Goal: Task Accomplishment & Management: Manage account settings

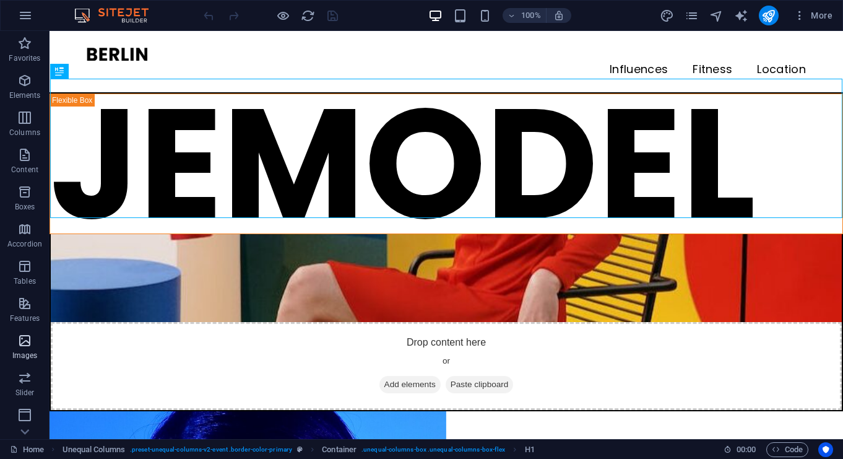
scroll to position [149, 0]
click at [797, 15] on icon "button" at bounding box center [800, 15] width 12 height 12
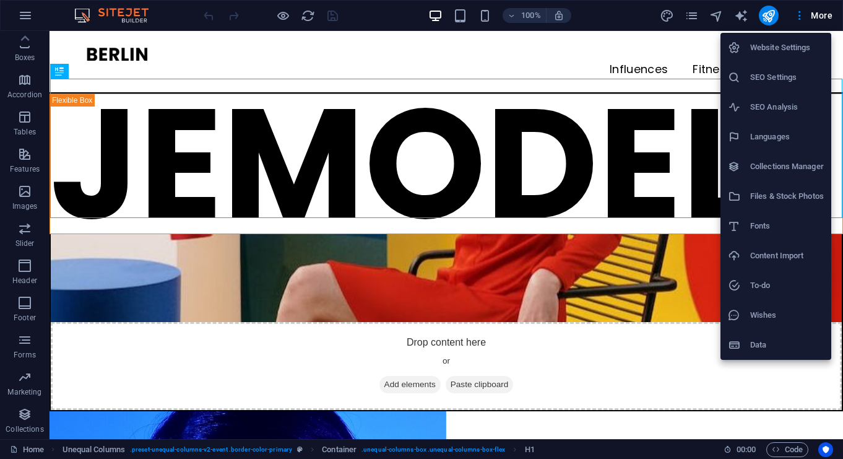
click at [811, 78] on h6 "SEO Settings" at bounding box center [787, 77] width 74 height 15
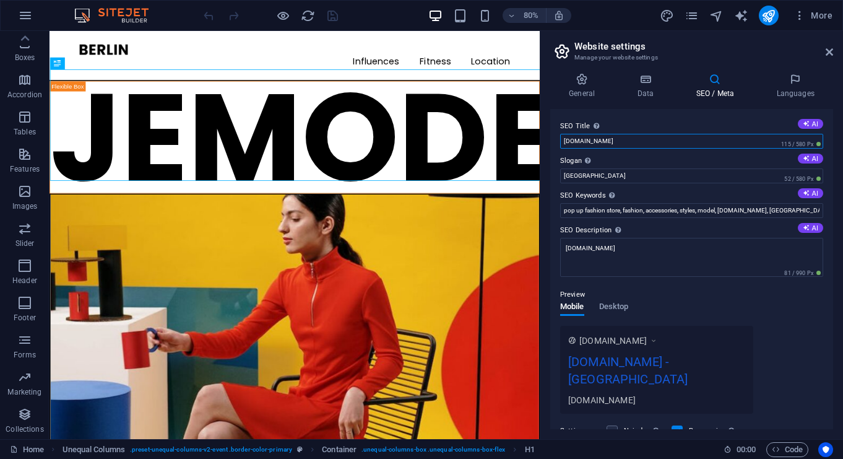
click at [648, 139] on input "[DOMAIN_NAME]" at bounding box center [691, 141] width 263 height 15
click at [647, 173] on input "[GEOGRAPHIC_DATA]" at bounding box center [691, 175] width 263 height 15
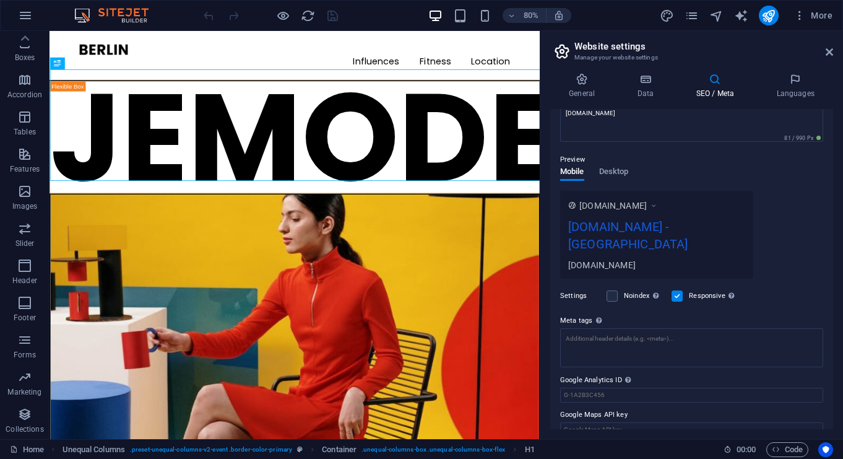
scroll to position [0, 0]
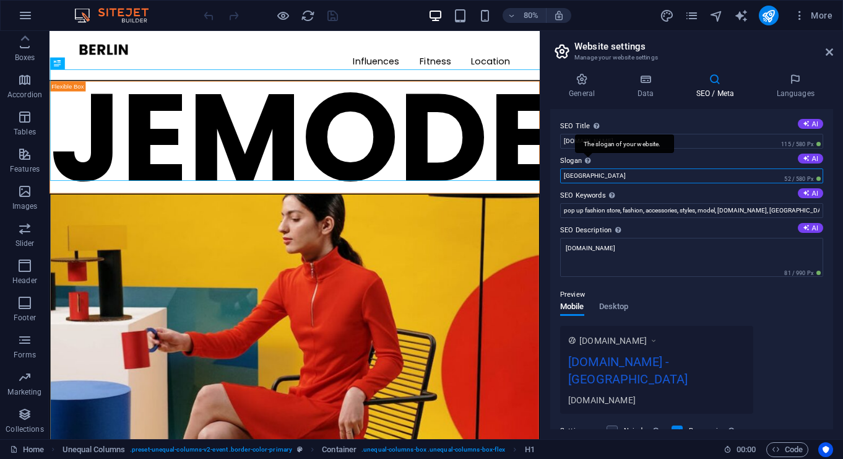
drag, startPoint x: 612, startPoint y: 175, endPoint x: 605, endPoint y: 149, distance: 26.7
click at [546, 177] on div "General Data SEO / Meta Languages Website name [DOMAIN_NAME] Logo Drag files he…" at bounding box center [691, 251] width 303 height 376
click at [607, 148] on div "The slogan of your website." at bounding box center [624, 143] width 99 height 19
click at [607, 168] on input "[GEOGRAPHIC_DATA]" at bounding box center [691, 175] width 263 height 15
drag, startPoint x: 651, startPoint y: 173, endPoint x: 644, endPoint y: 160, distance: 14.4
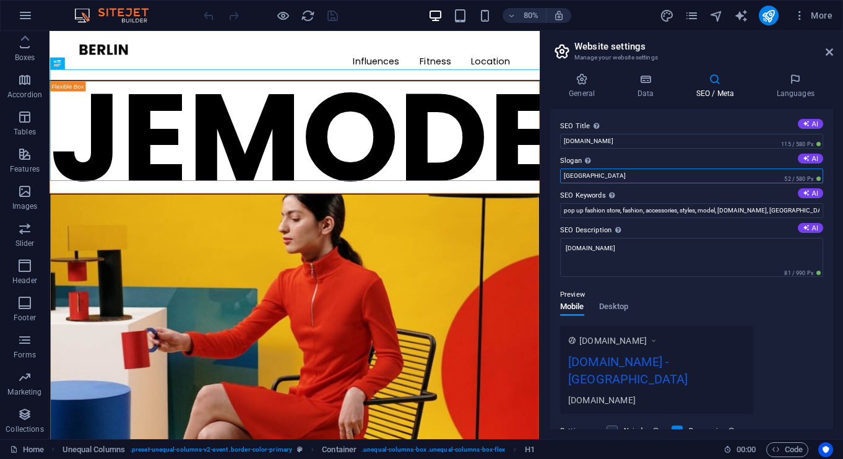
click at [650, 173] on input "[GEOGRAPHIC_DATA]" at bounding box center [691, 175] width 263 height 15
drag, startPoint x: 672, startPoint y: 207, endPoint x: 653, endPoint y: 217, distance: 21.0
drag, startPoint x: 640, startPoint y: 210, endPoint x: 647, endPoint y: 214, distance: 8.3
type input "Fashi0on Tr"
type input "Fasion"
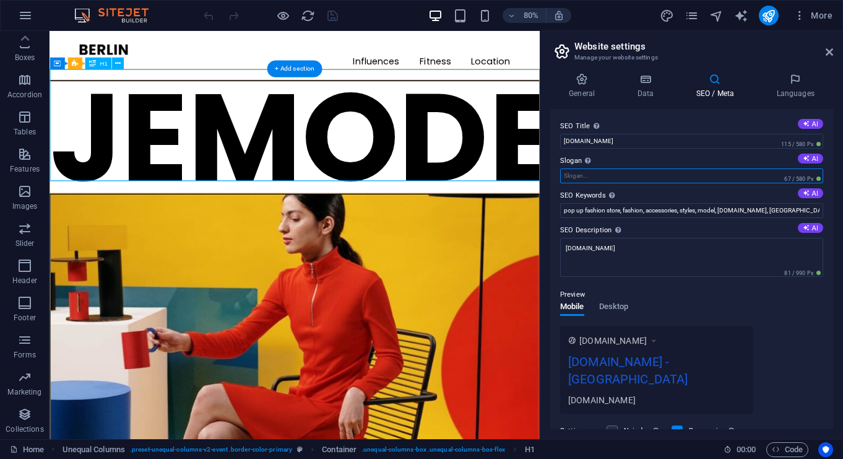
type input "A"
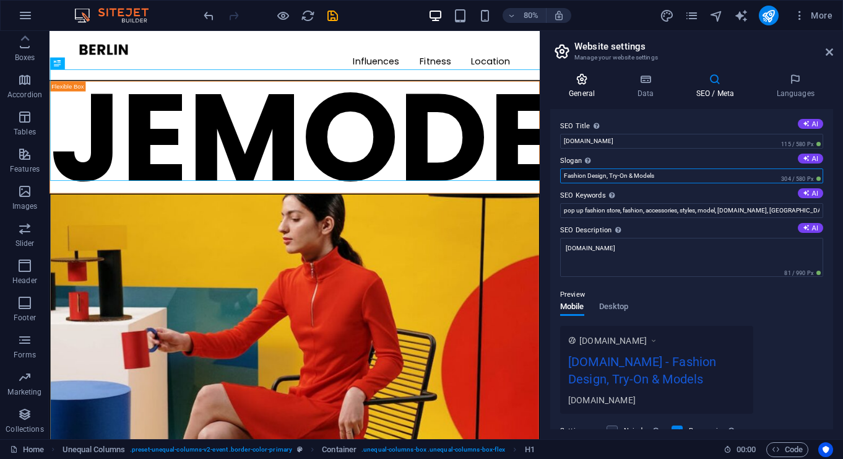
type input "Fashion Design, Try-On & Models"
click at [574, 84] on icon at bounding box center [581, 79] width 63 height 12
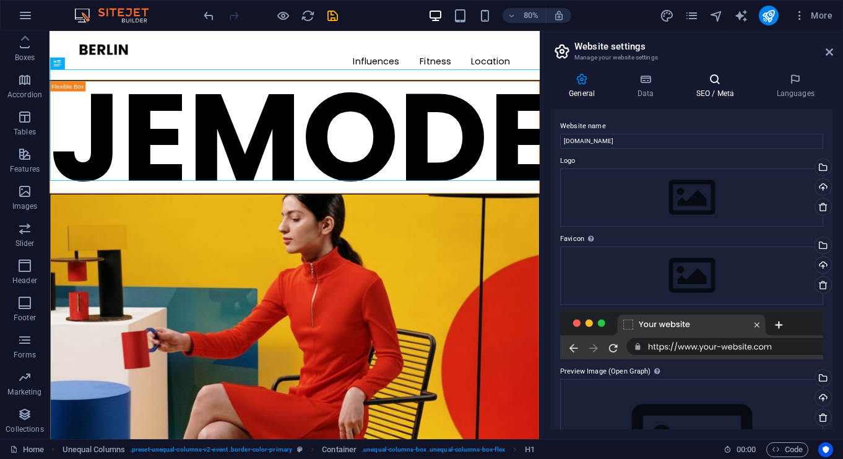
drag, startPoint x: 641, startPoint y: 82, endPoint x: 691, endPoint y: 86, distance: 49.7
click at [641, 82] on icon at bounding box center [645, 79] width 54 height 12
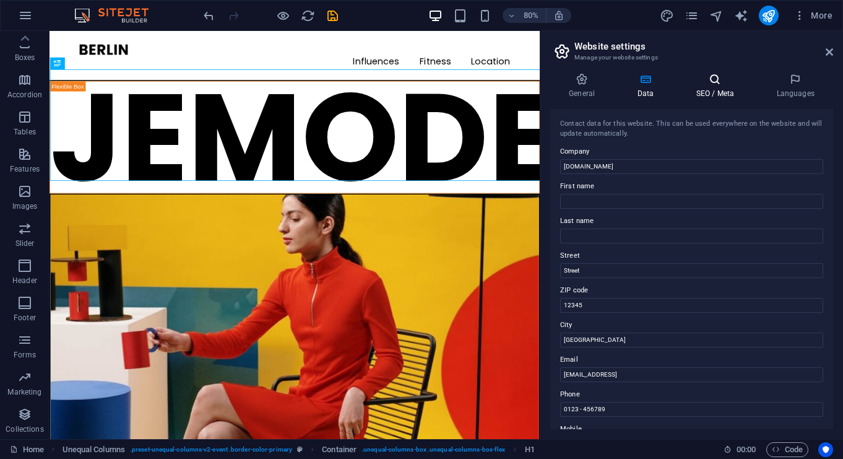
click at [713, 83] on icon at bounding box center [715, 79] width 76 height 12
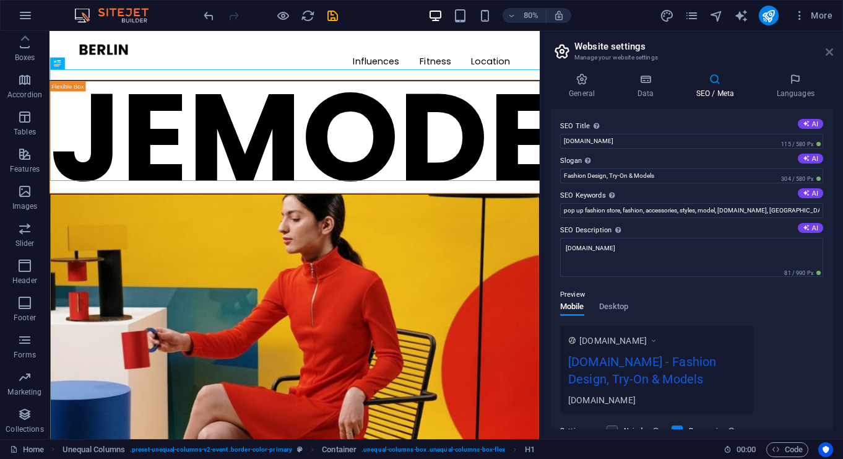
click at [828, 50] on icon at bounding box center [829, 52] width 7 height 10
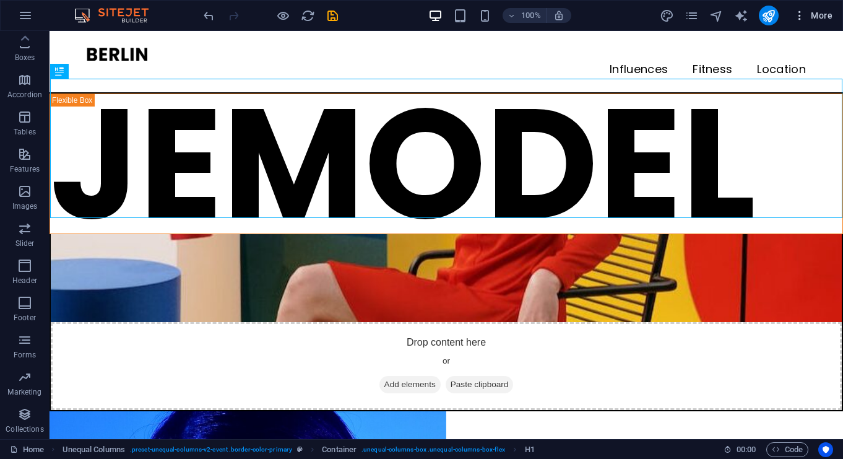
click at [815, 12] on span "More" at bounding box center [813, 15] width 39 height 12
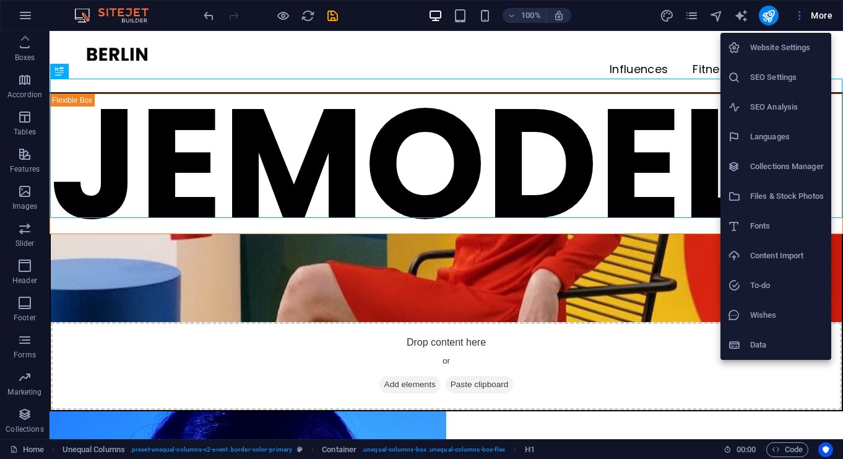
click at [789, 336] on li "Data" at bounding box center [776, 345] width 111 height 30
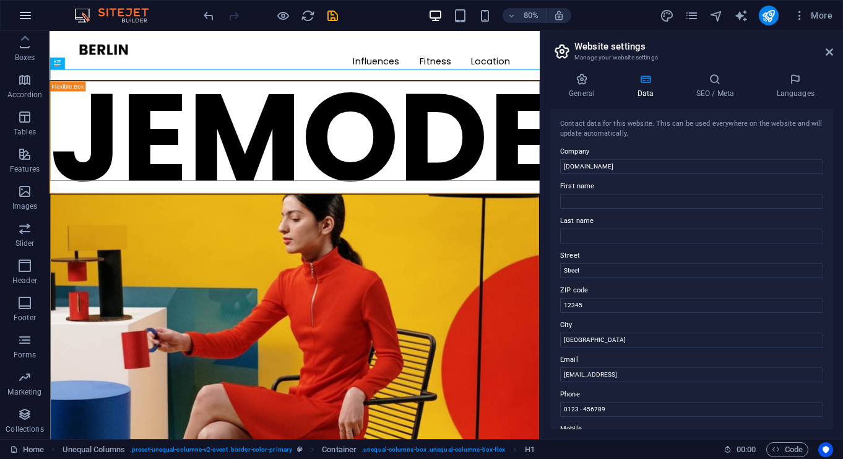
click at [32, 11] on icon "button" at bounding box center [25, 15] width 15 height 15
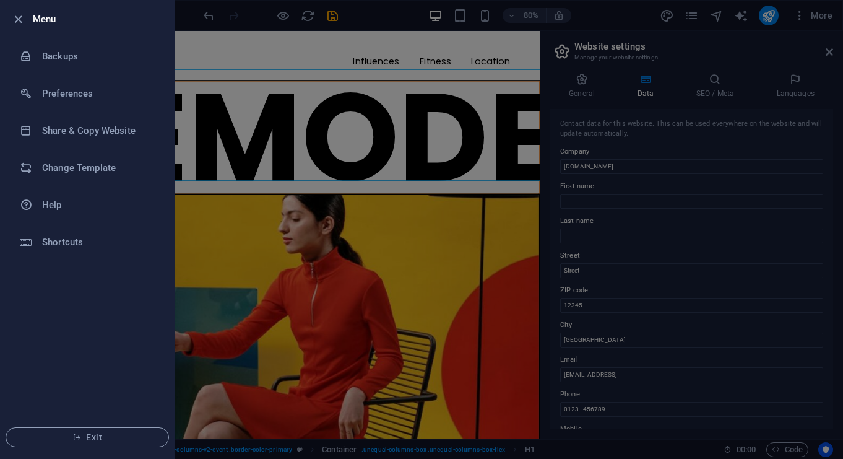
click at [20, 22] on icon "button" at bounding box center [18, 19] width 14 height 14
